Goal: Information Seeking & Learning: Find specific fact

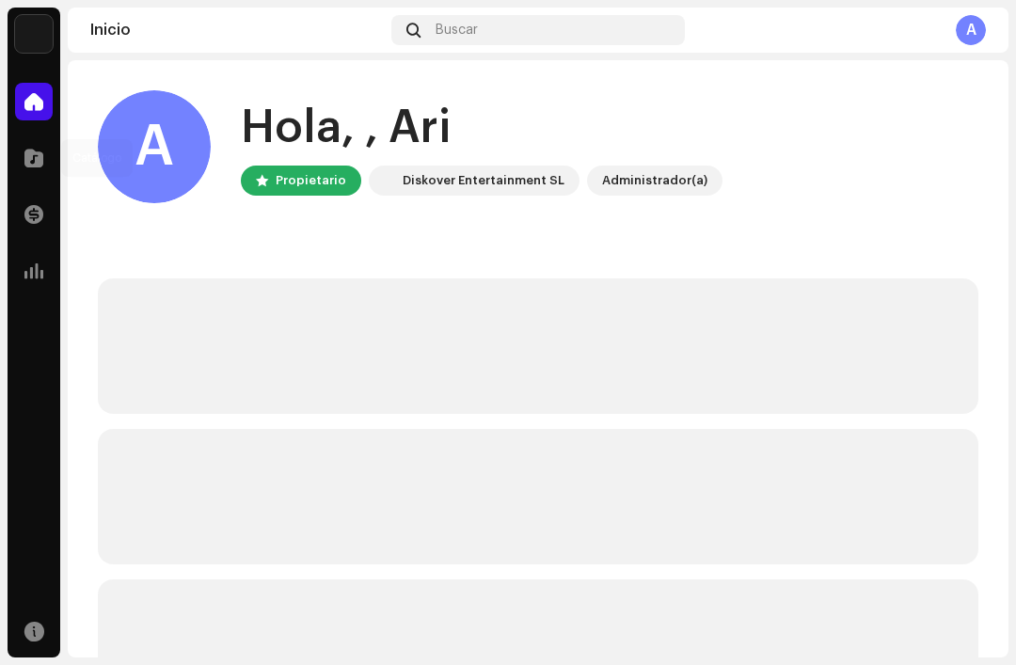
click at [37, 166] on span at bounding box center [33, 157] width 19 height 15
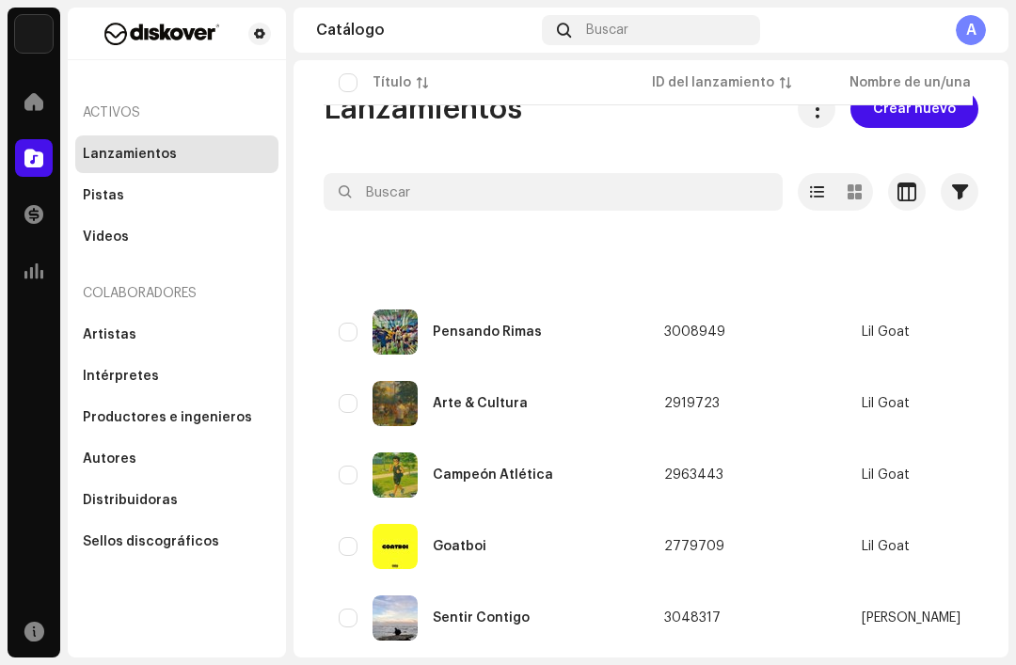
click at [490, 611] on div "Sentir Contigo" at bounding box center [481, 617] width 97 height 13
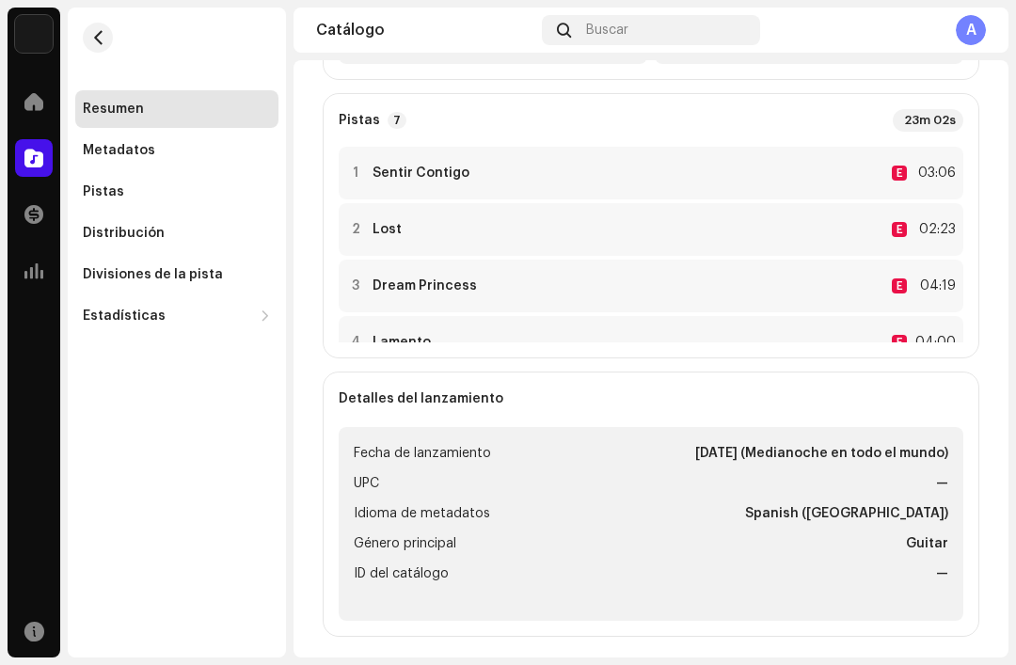
scroll to position [80, 0]
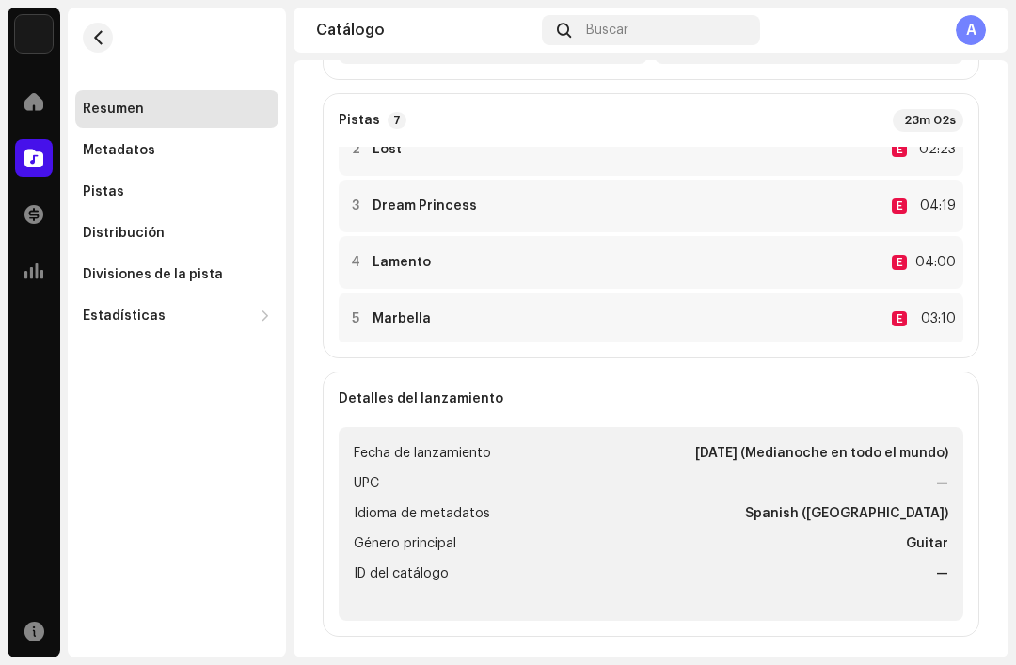
click at [211, 208] on div "Pistas" at bounding box center [176, 192] width 203 height 38
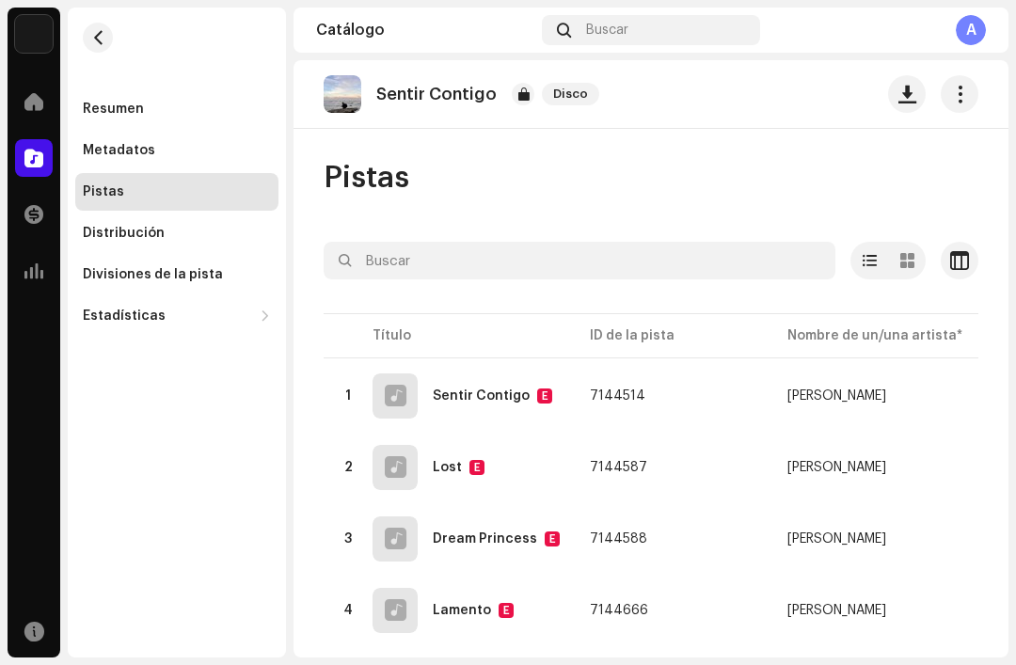
click at [200, 238] on div "Distribución" at bounding box center [177, 233] width 188 height 15
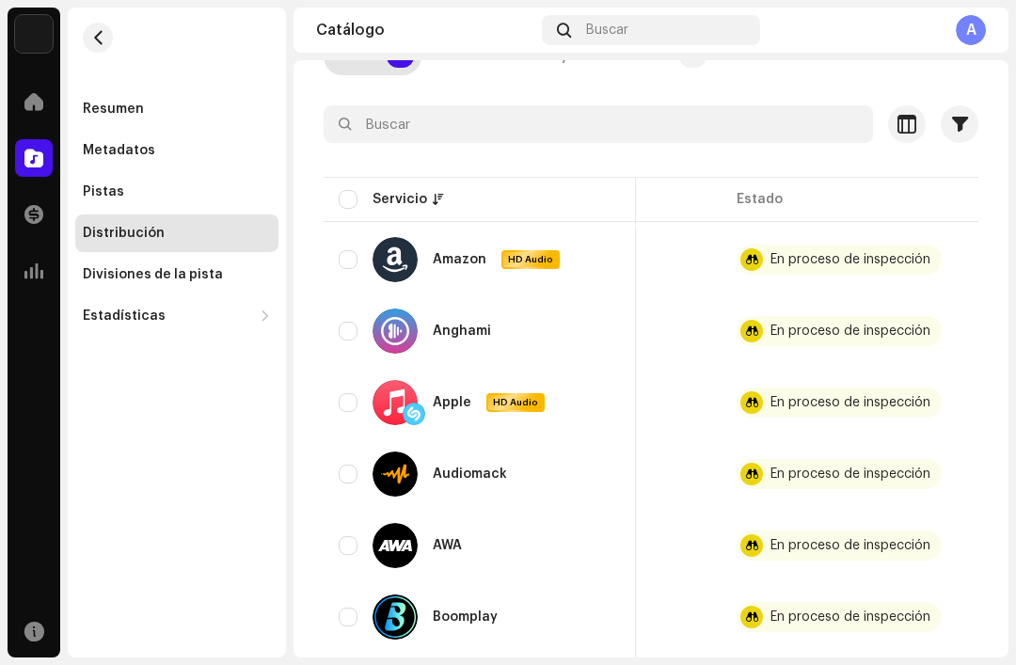
scroll to position [0, 505]
click at [228, 201] on div "Pistas" at bounding box center [176, 192] width 203 height 38
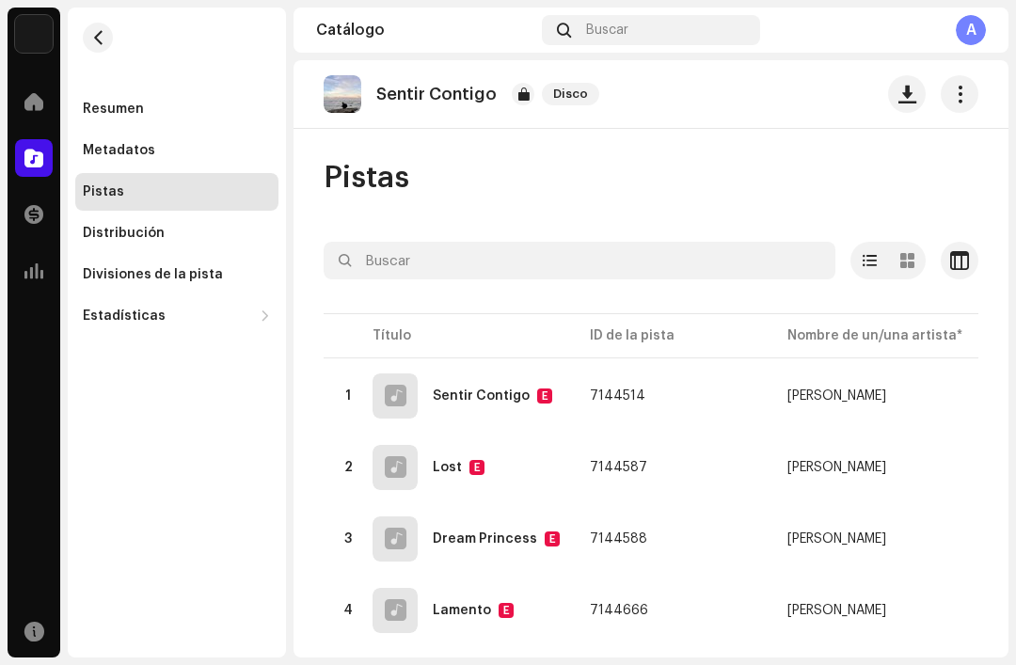
click at [248, 186] on div "Pistas" at bounding box center [177, 191] width 188 height 15
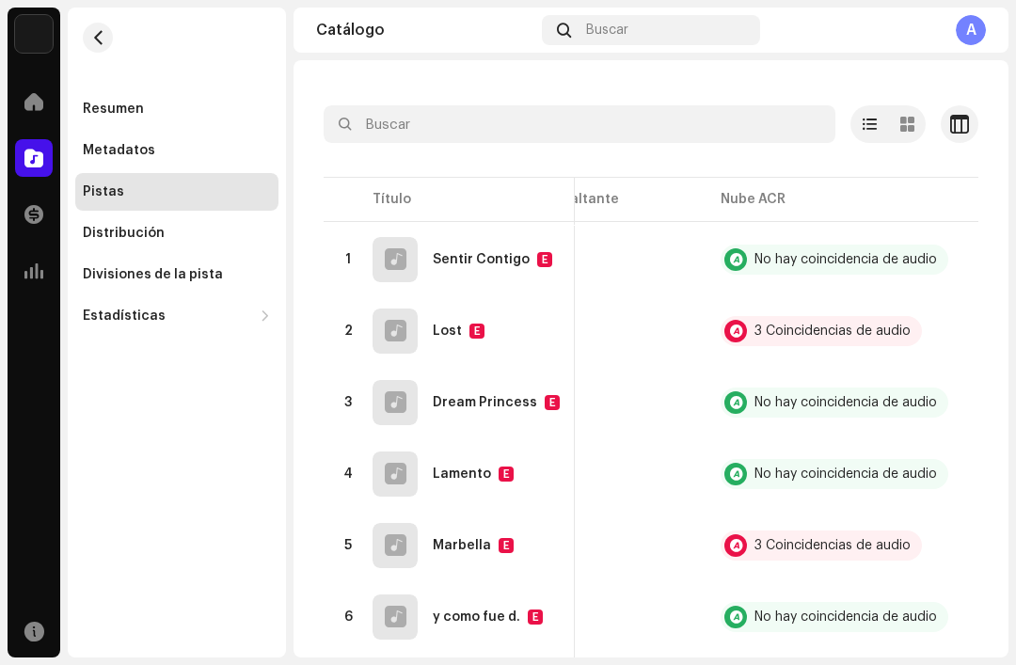
scroll to position [0, 880]
click at [811, 543] on div "3 Coincidencias de audio" at bounding box center [833, 545] width 156 height 13
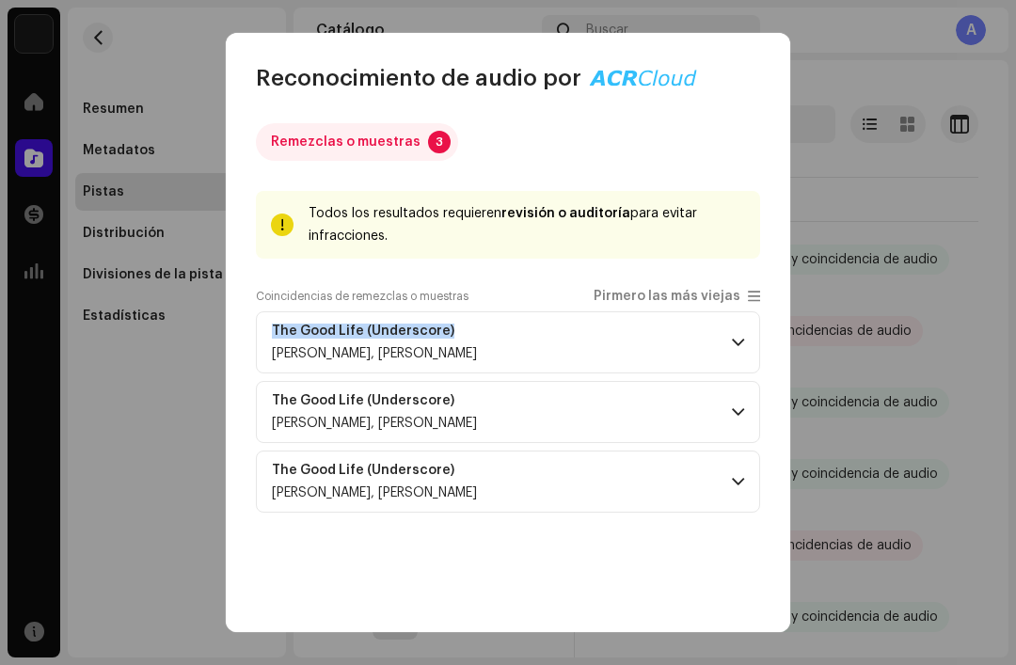
copy strong "The Good Life (Underscore)"
click at [635, 372] on p-accordion-header "The Good Life (Underscore) [PERSON_NAME], [PERSON_NAME]" at bounding box center [508, 342] width 504 height 62
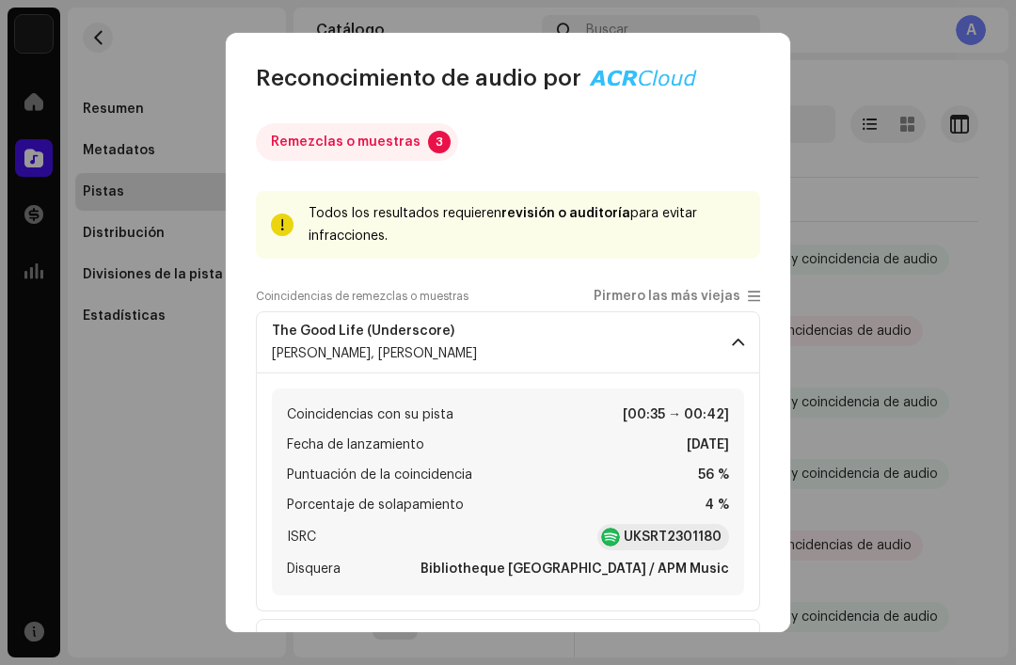
click at [293, 351] on span "[PERSON_NAME], [PERSON_NAME]" at bounding box center [374, 353] width 205 height 13
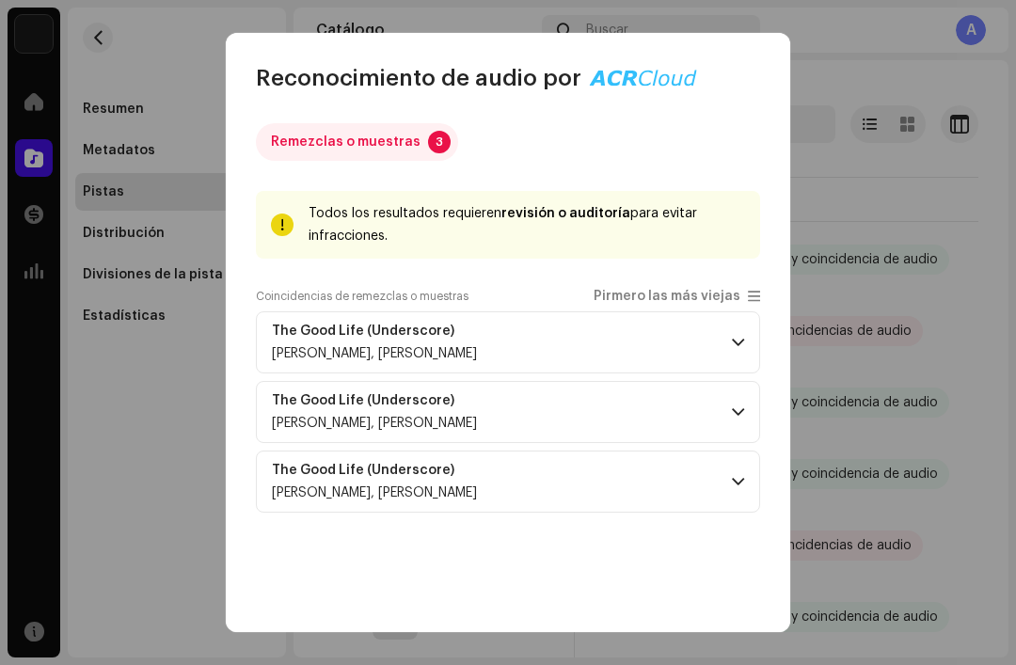
copy span "[PERSON_NAME], [PERSON_NAME]"
click at [734, 331] on p-accordion-header "The Good Life (Underscore) [PERSON_NAME], [PERSON_NAME]" at bounding box center [508, 342] width 504 height 62
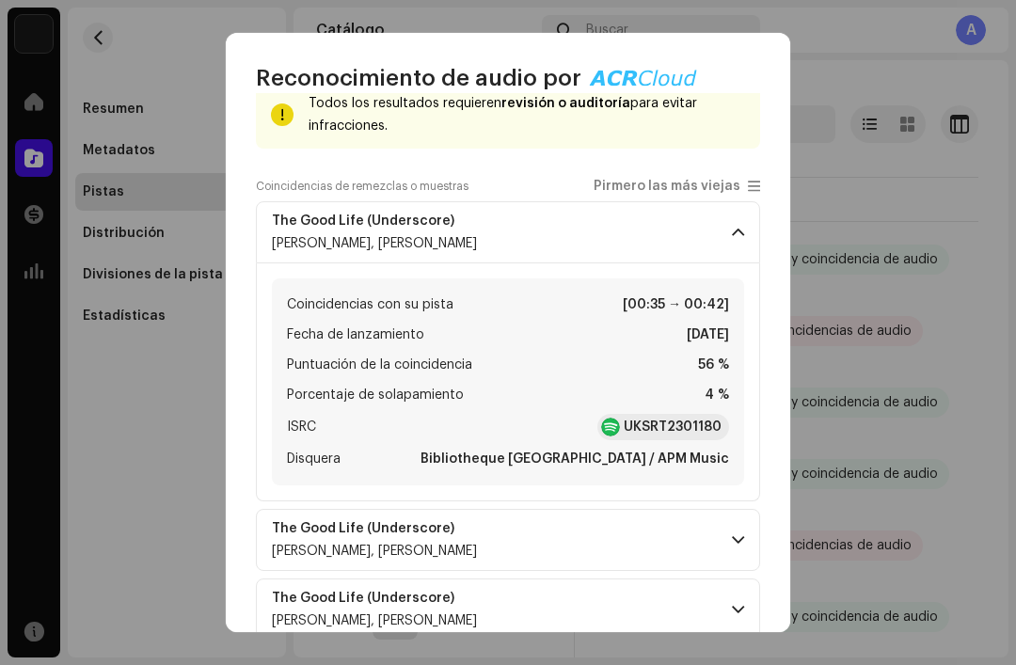
scroll to position [123, 0]
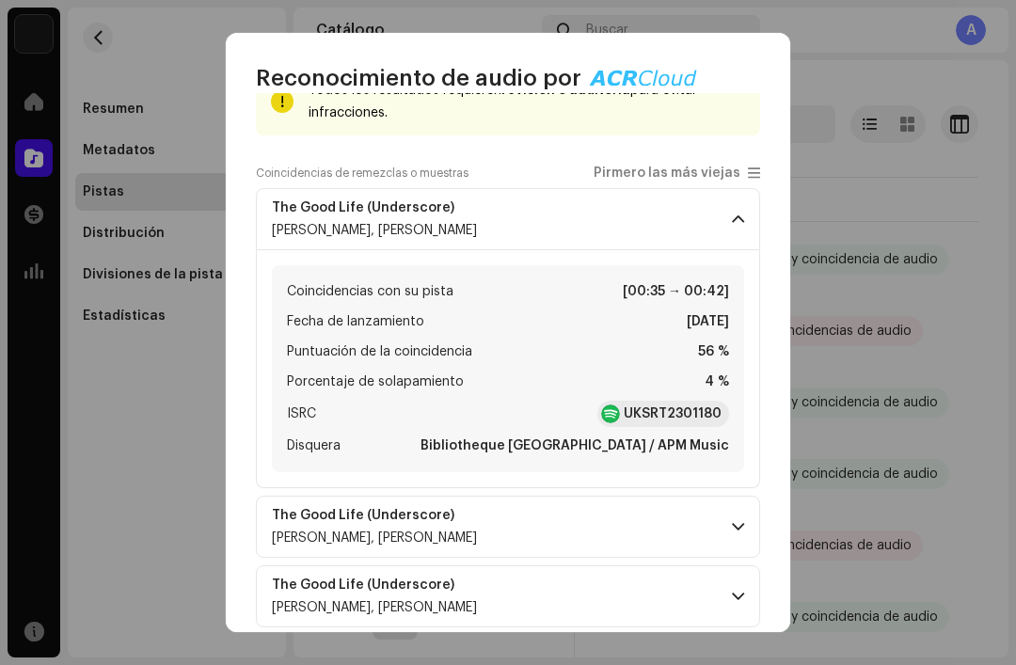
click at [697, 416] on strong "UKSRT2301180" at bounding box center [673, 413] width 98 height 19
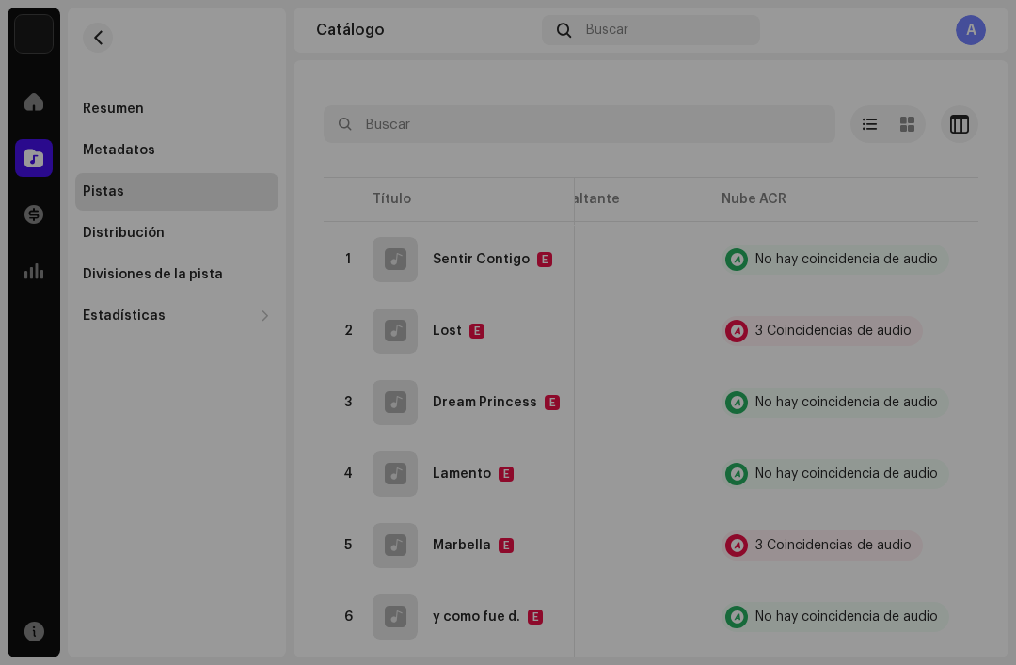
click at [99, 457] on div "Reconocimiento de audio por Remezclas o muestras 3 Todos los resultados requier…" at bounding box center [508, 332] width 1016 height 665
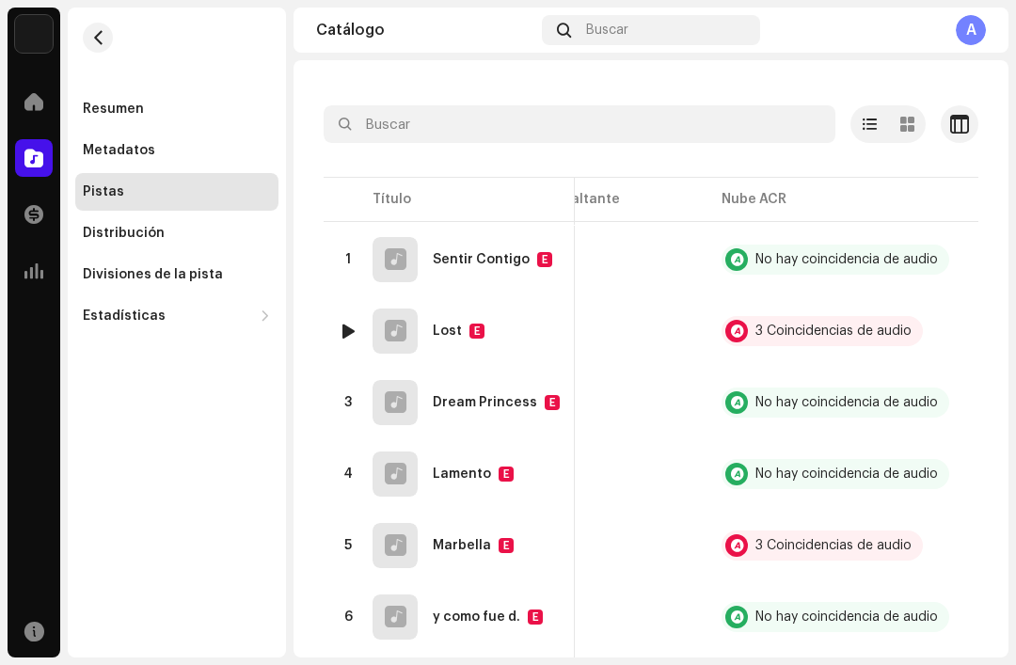
click at [856, 330] on div "3 Coincidencias de audio" at bounding box center [833, 331] width 156 height 13
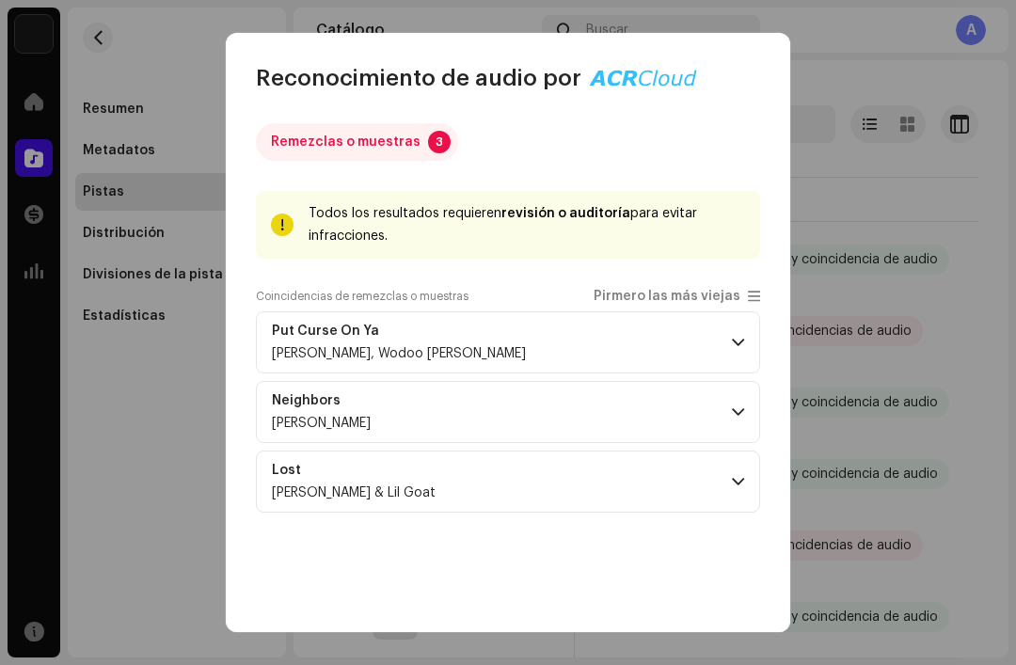
click at [703, 442] on p-accordion-header "Neighbors [PERSON_NAME]" at bounding box center [508, 412] width 504 height 62
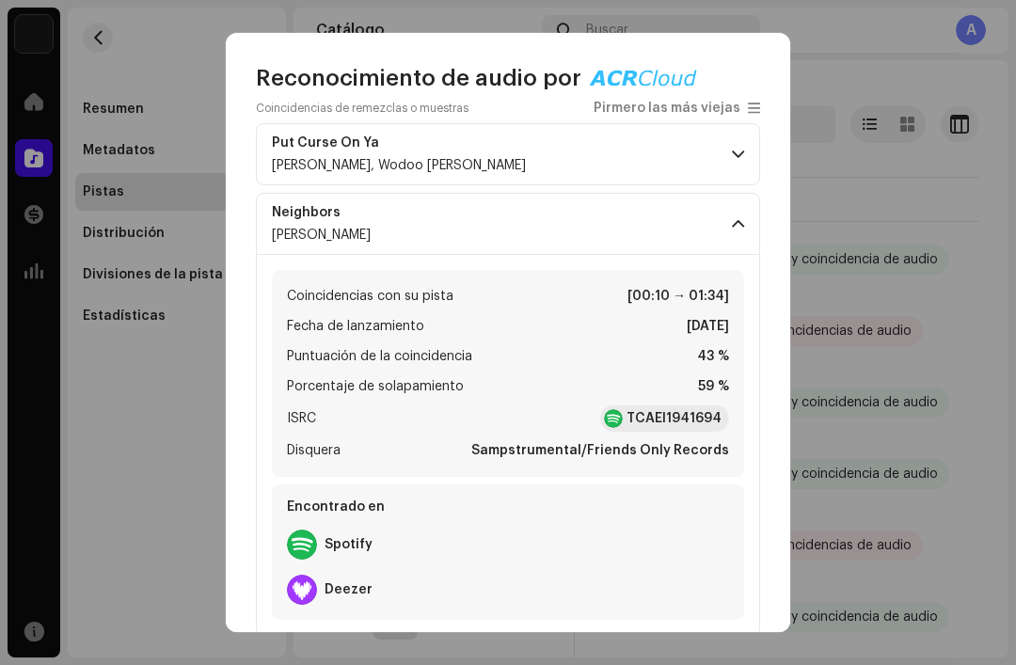
scroll to position [280, 0]
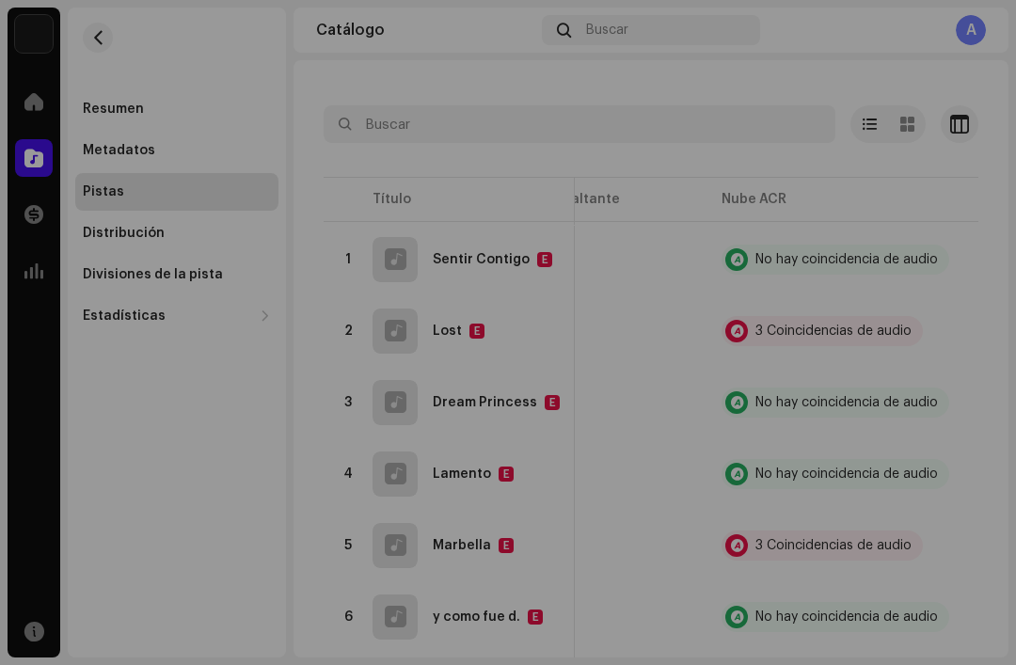
click at [951, 314] on div "Reconocimiento de audio por Remezclas o muestras 3 Todos los resultados requier…" at bounding box center [508, 332] width 1016 height 665
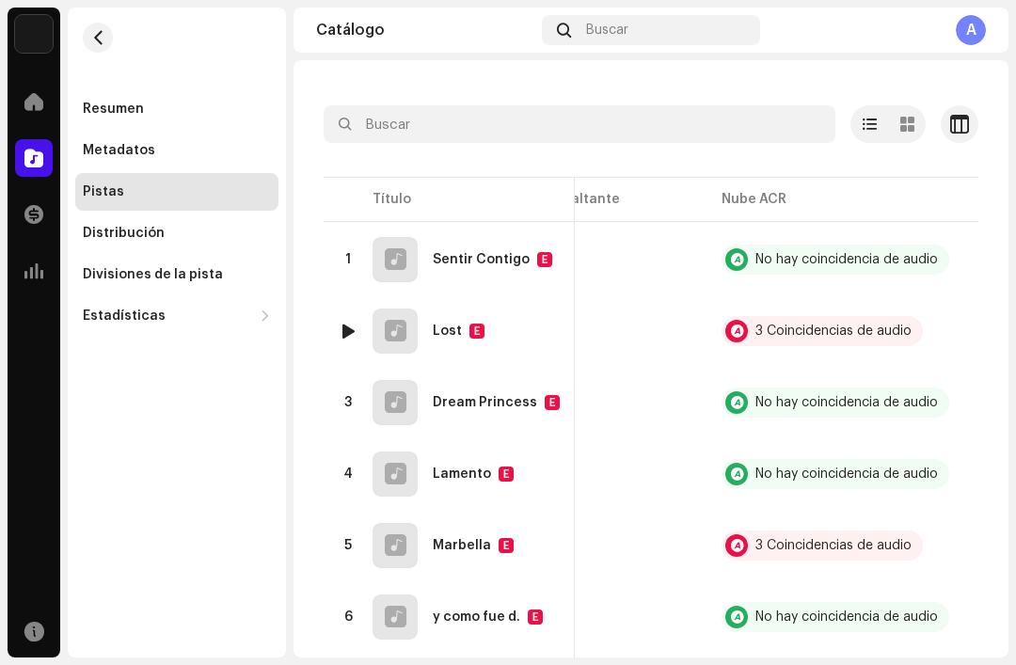
click at [856, 325] on div "3 Coincidencias de audio" at bounding box center [833, 331] width 156 height 13
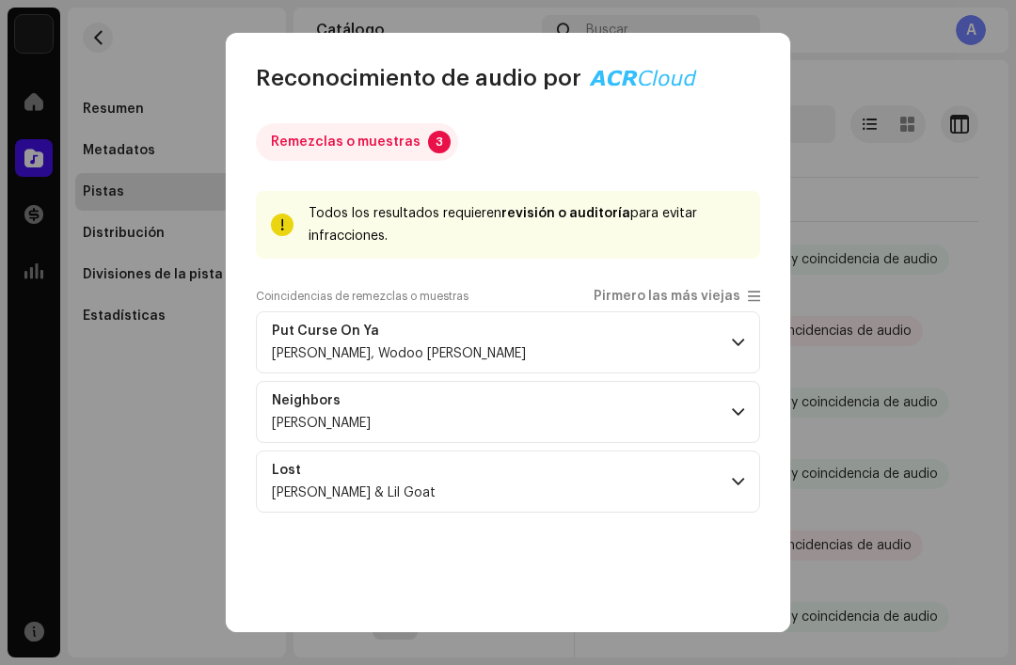
click at [736, 475] on span at bounding box center [738, 481] width 12 height 15
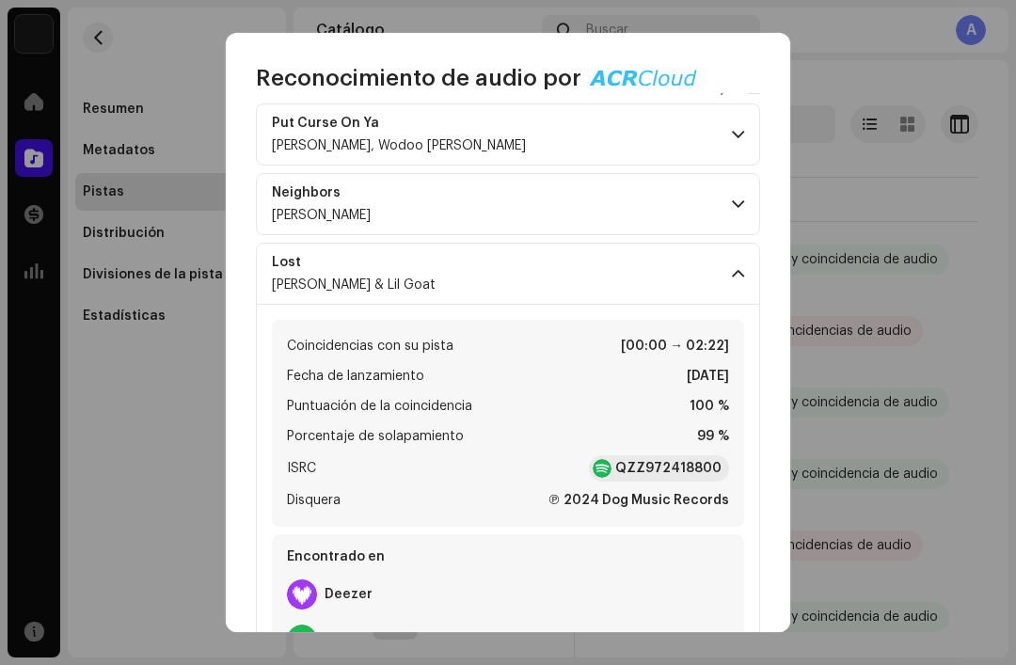
scroll to position [273, 0]
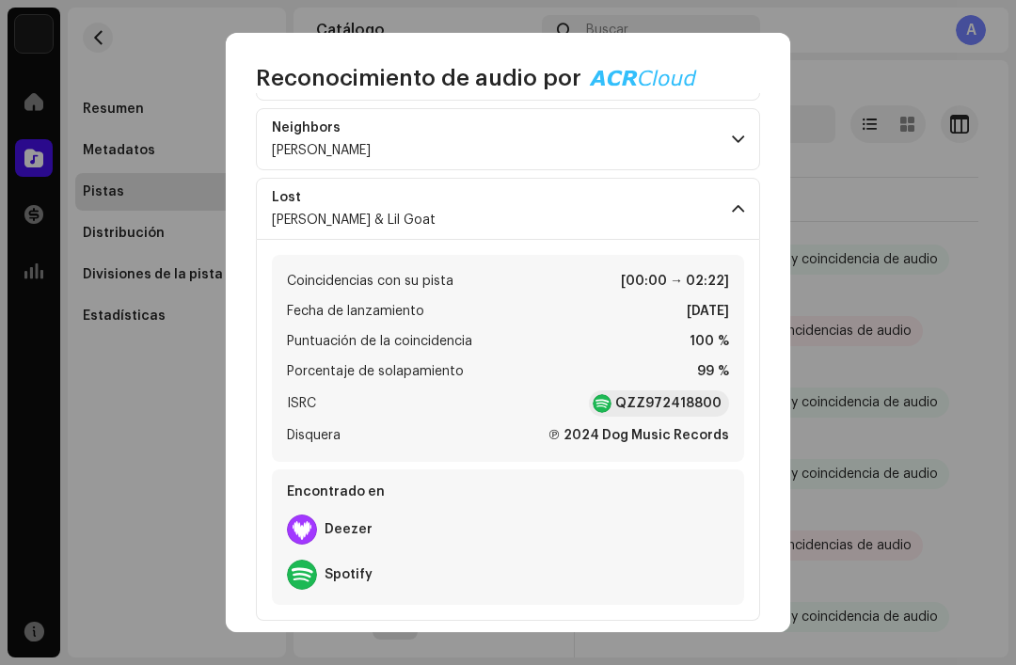
click at [706, 394] on div "QZZ972418800" at bounding box center [659, 403] width 140 height 26
